Goal: Information Seeking & Learning: Check status

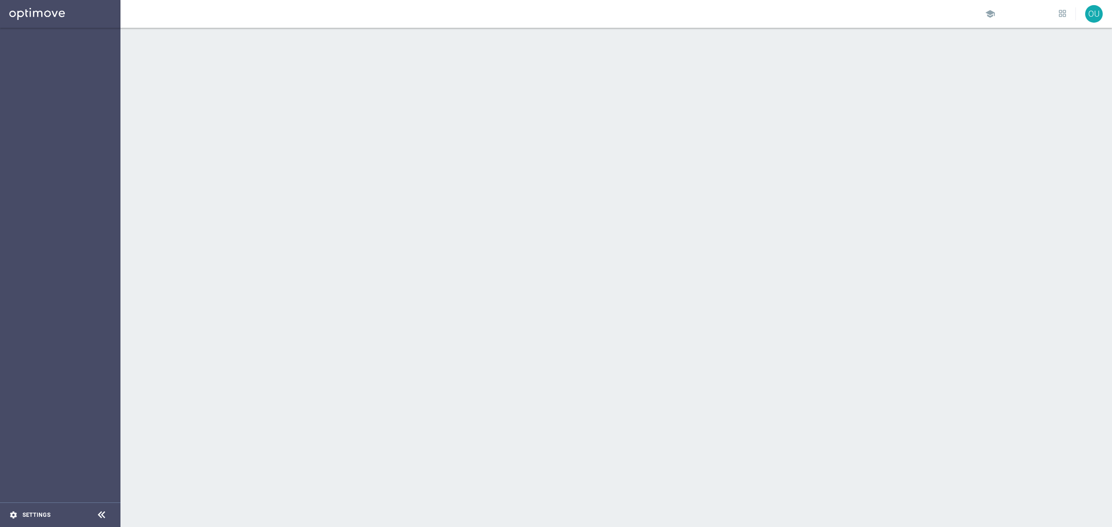
click at [13, 513] on icon "settings" at bounding box center [13, 515] width 8 height 8
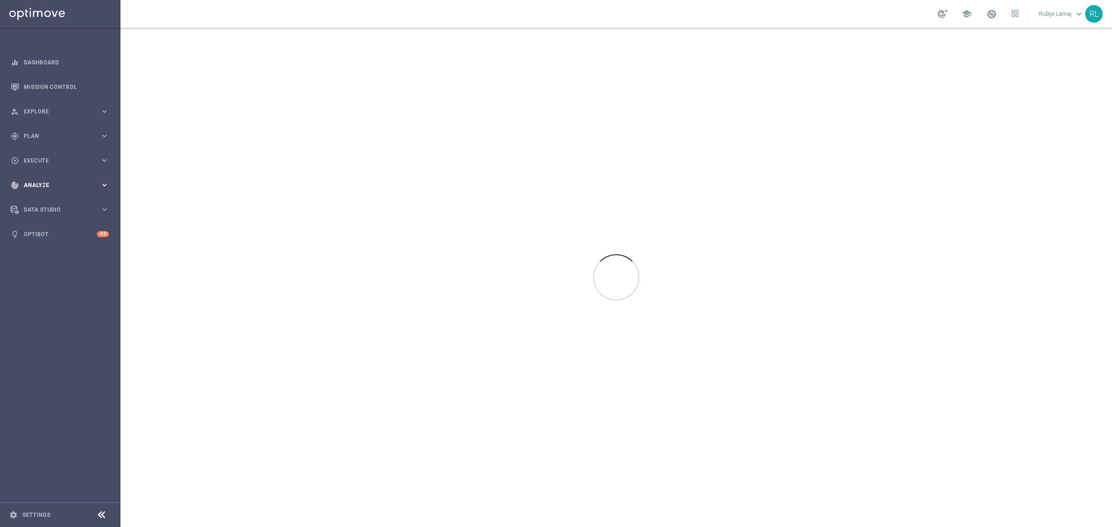
click at [25, 187] on span "Analyze" at bounding box center [62, 186] width 76 height 6
click at [29, 204] on link "Customer 360" at bounding box center [60, 204] width 72 height 7
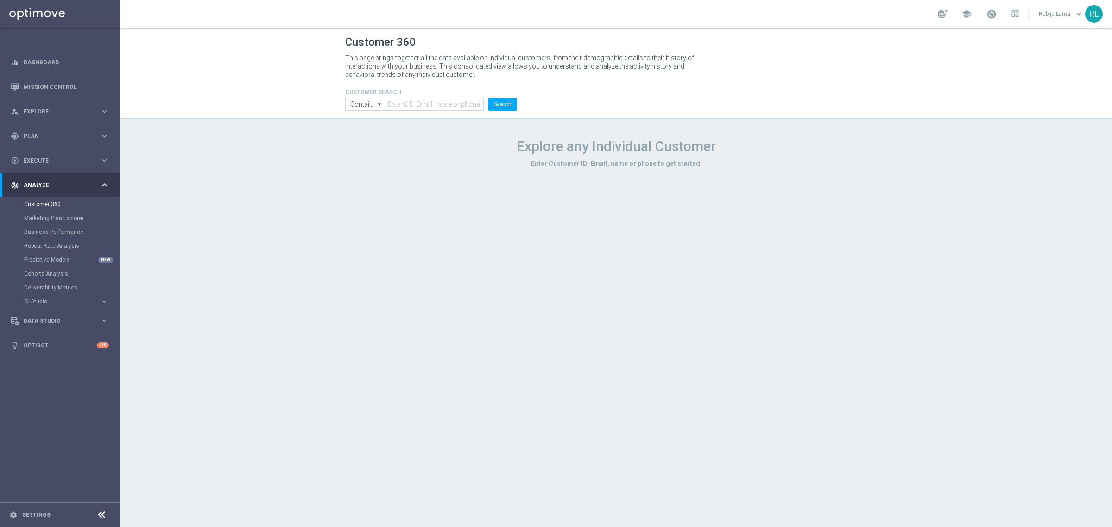
click at [444, 111] on header "Customer 360 This page brings together all the data available on individual cus…" at bounding box center [616, 74] width 992 height 92
click at [439, 103] on input "text" at bounding box center [434, 104] width 99 height 13
paste input "3954513"
type input "3954513"
click at [499, 107] on button "Search" at bounding box center [502, 104] width 28 height 13
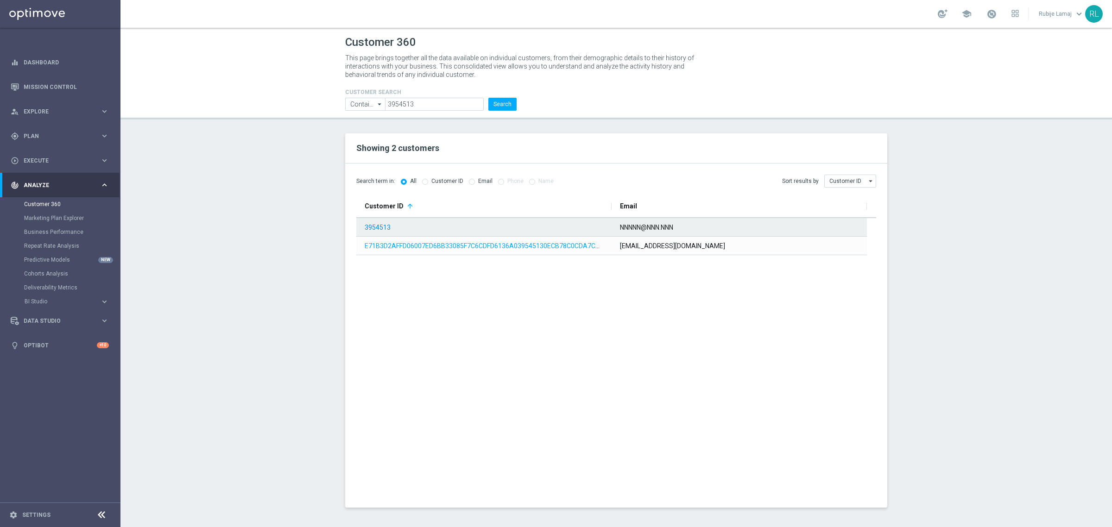
click at [378, 230] on link "3954513" at bounding box center [378, 227] width 26 height 7
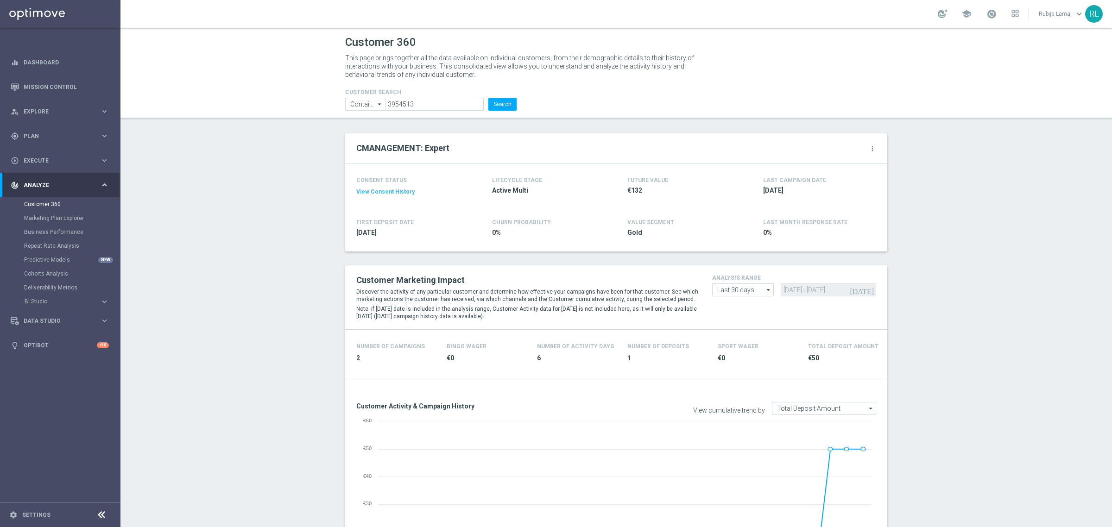
scroll to position [1080, 0]
